Goal: Transaction & Acquisition: Obtain resource

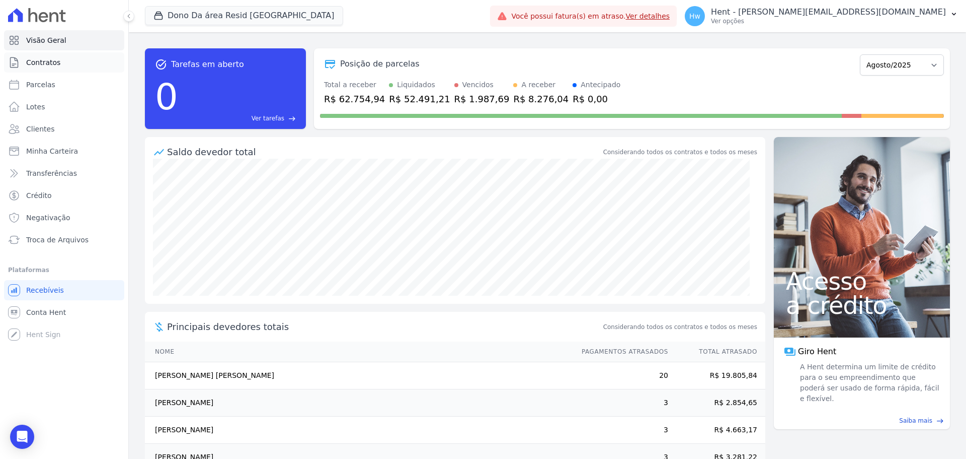
click at [65, 63] on link "Contratos" at bounding box center [64, 62] width 120 height 20
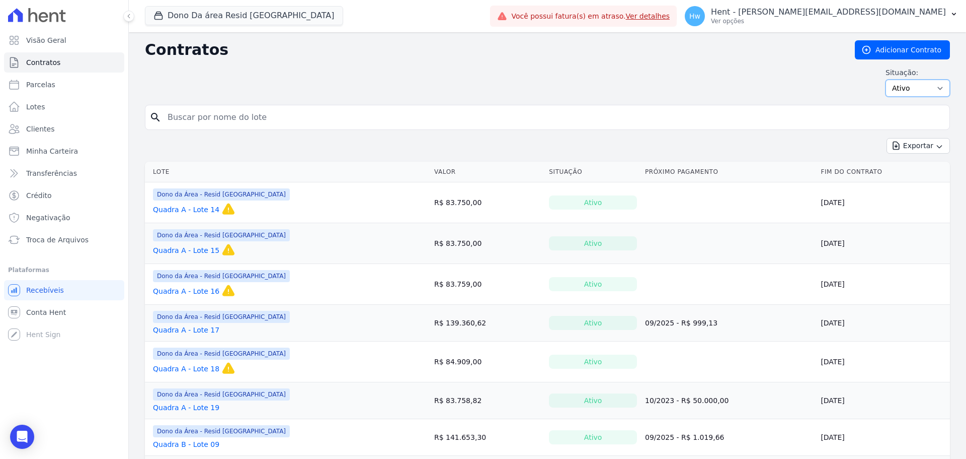
click at [902, 92] on select "Ativo Todos Pausado Distratado Rascunho Expirado Encerrado" at bounding box center [918, 88] width 64 height 17
select select "finished"
click at [886, 80] on select "Ativo Todos Pausado Distratado Rascunho Expirado Encerrado" at bounding box center [918, 88] width 64 height 17
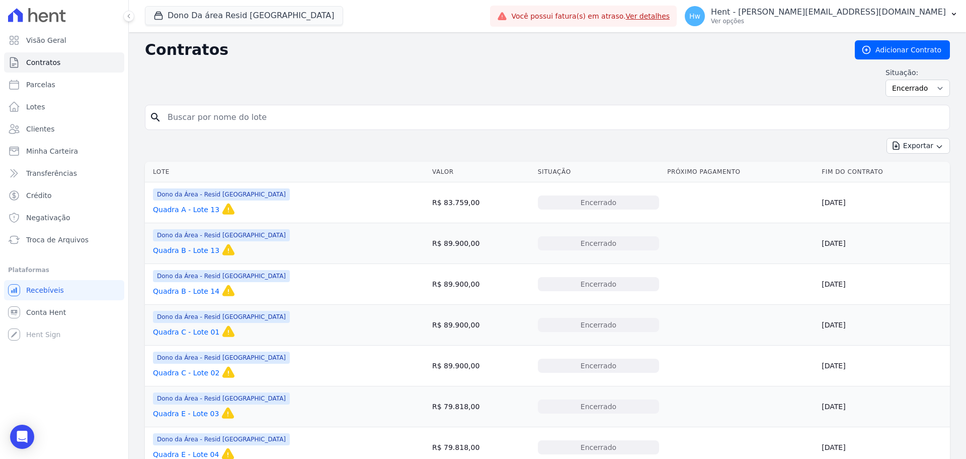
click at [205, 207] on link "Quadra A - Lote 13" at bounding box center [186, 209] width 66 height 10
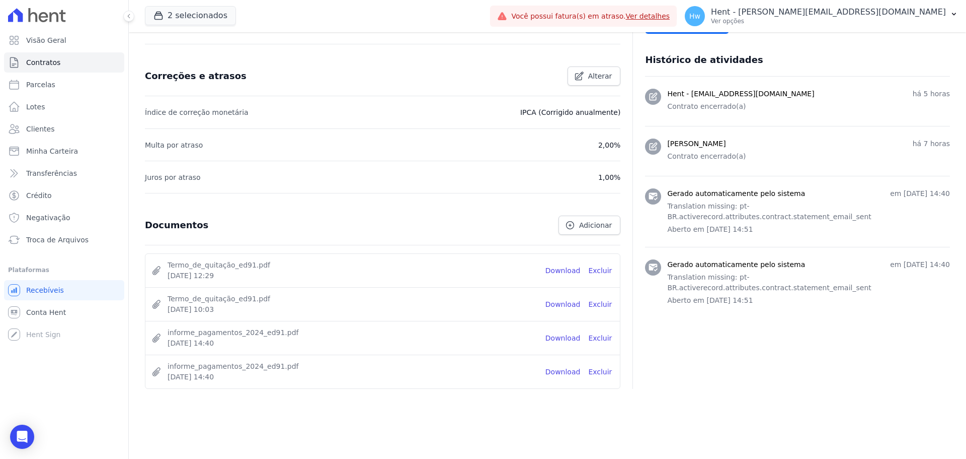
scroll to position [385, 0]
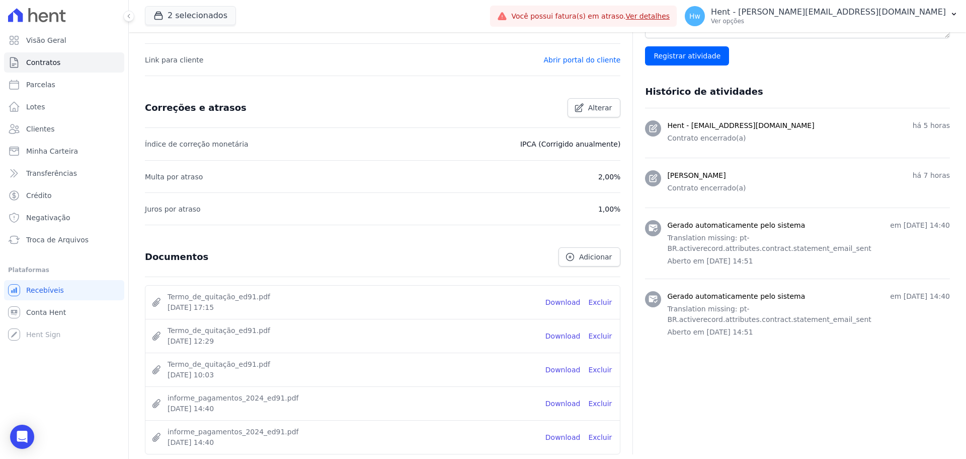
scroll to position [419, 0]
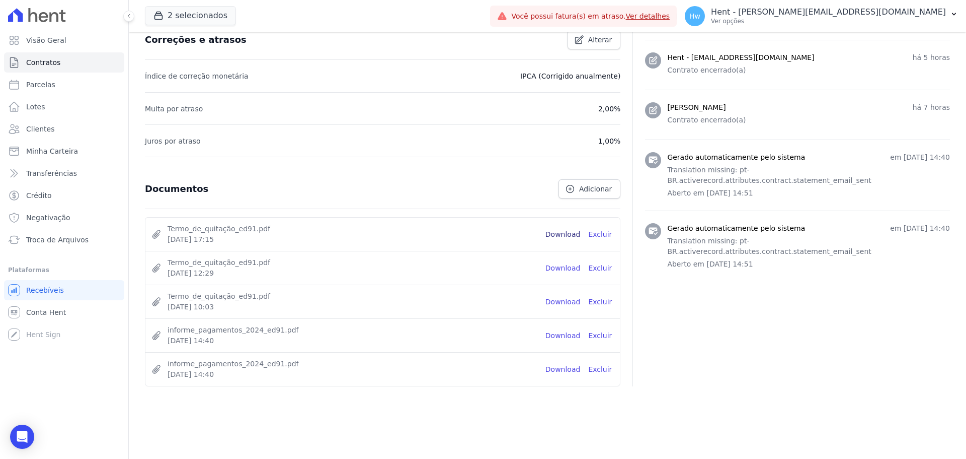
click at [566, 233] on link "Download" at bounding box center [563, 234] width 35 height 11
